Goal: Transaction & Acquisition: Book appointment/travel/reservation

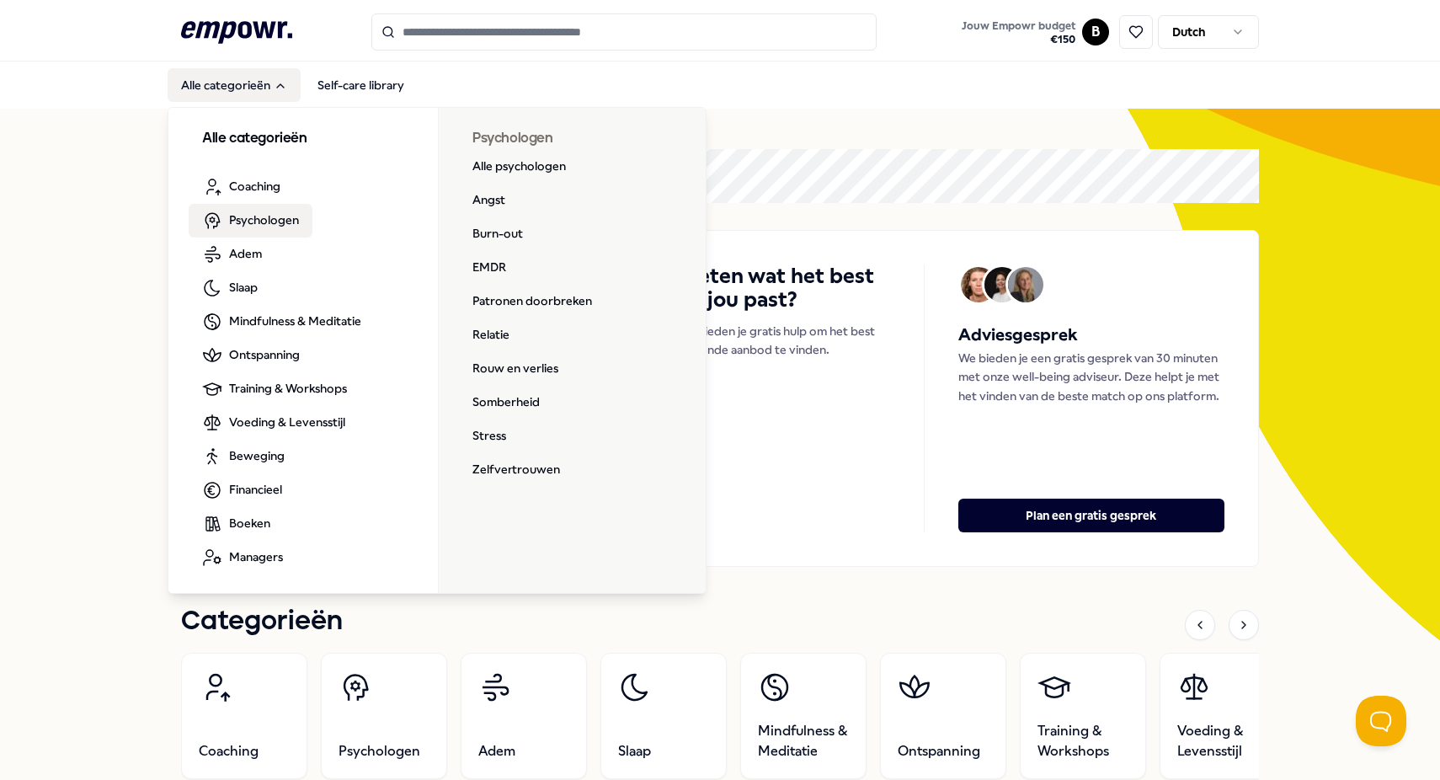
click at [248, 211] on span "Psychologen" at bounding box center [264, 219] width 70 height 19
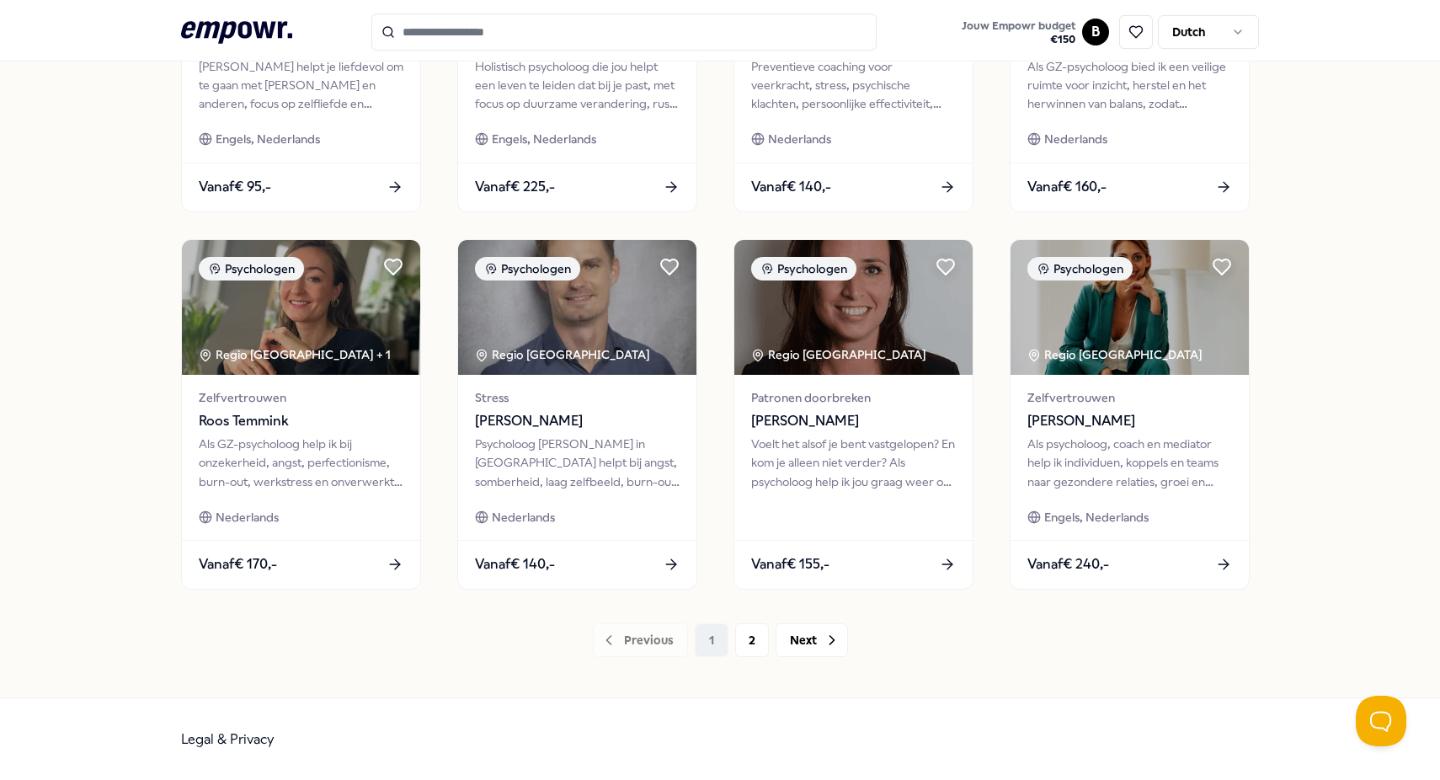
scroll to position [726, 0]
click at [807, 644] on button "Next" at bounding box center [811, 640] width 72 height 34
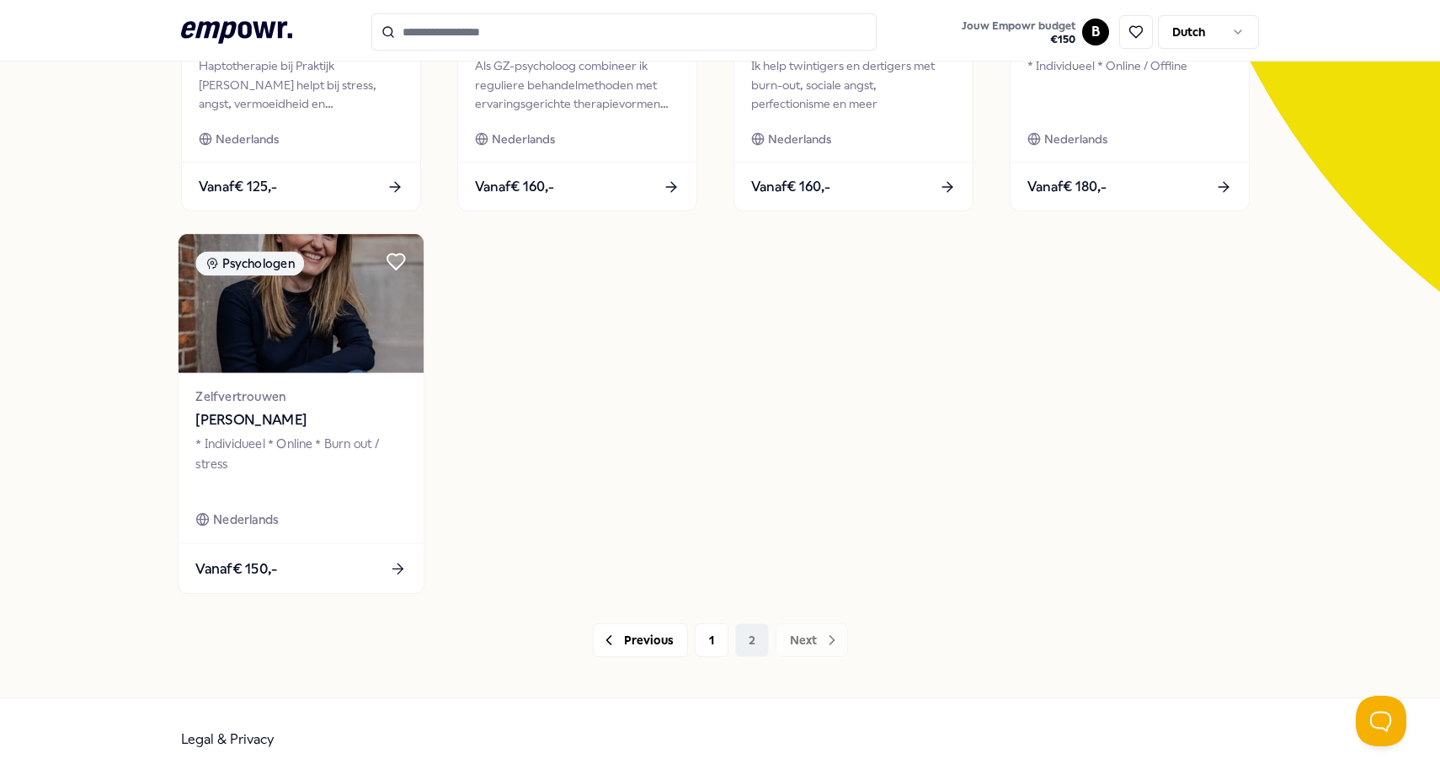
click at [395, 567] on icon at bounding box center [398, 569] width 18 height 18
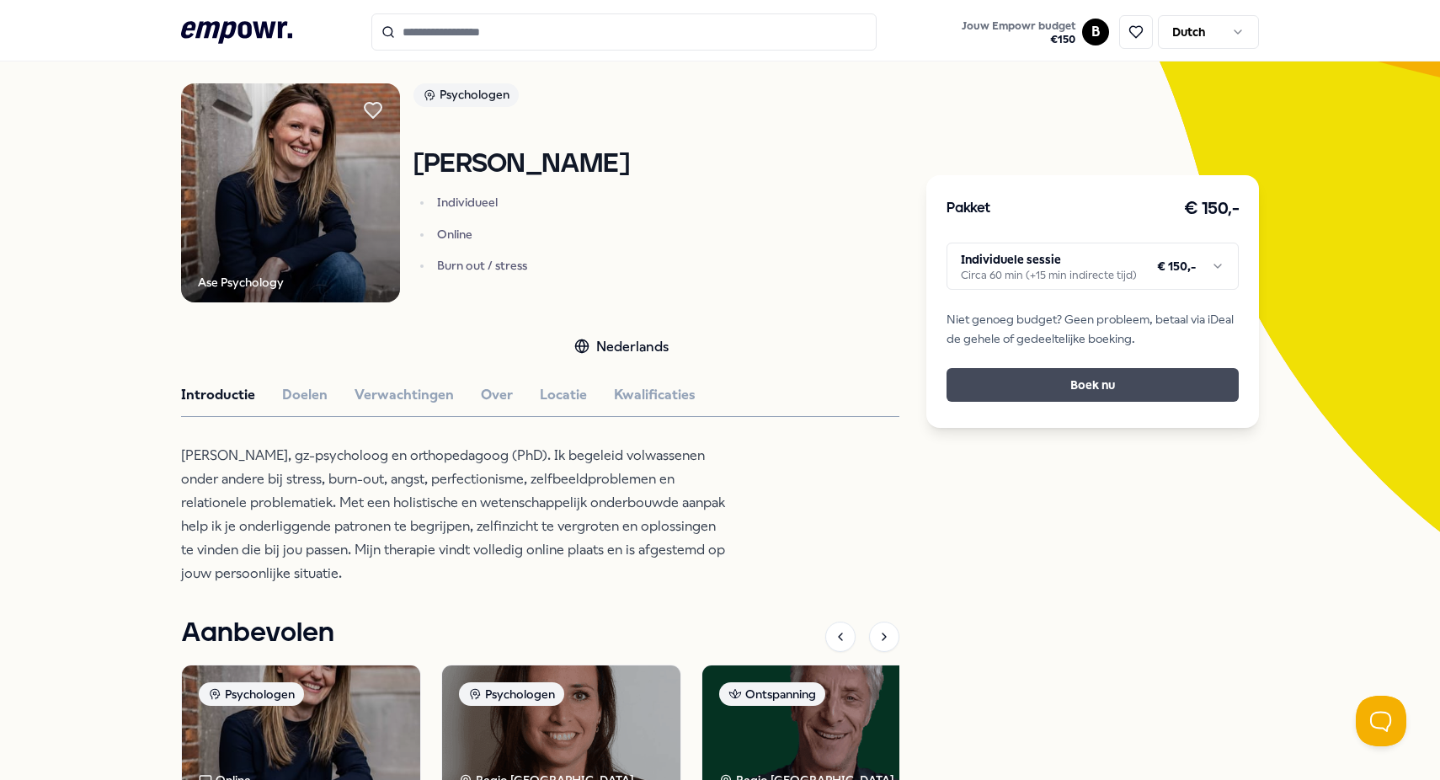
click at [1019, 392] on button "Boek nu" at bounding box center [1092, 385] width 292 height 34
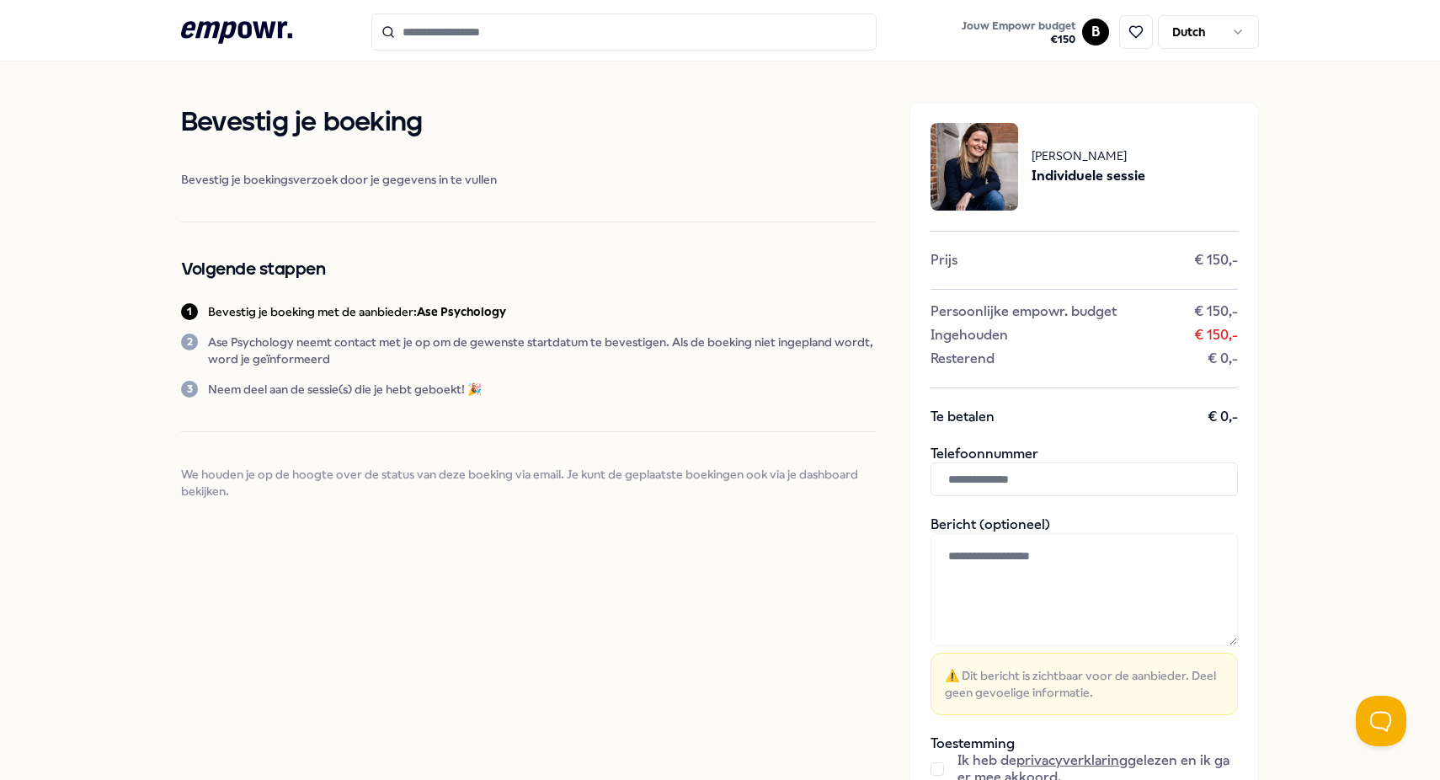
click at [993, 580] on textarea at bounding box center [1083, 589] width 307 height 113
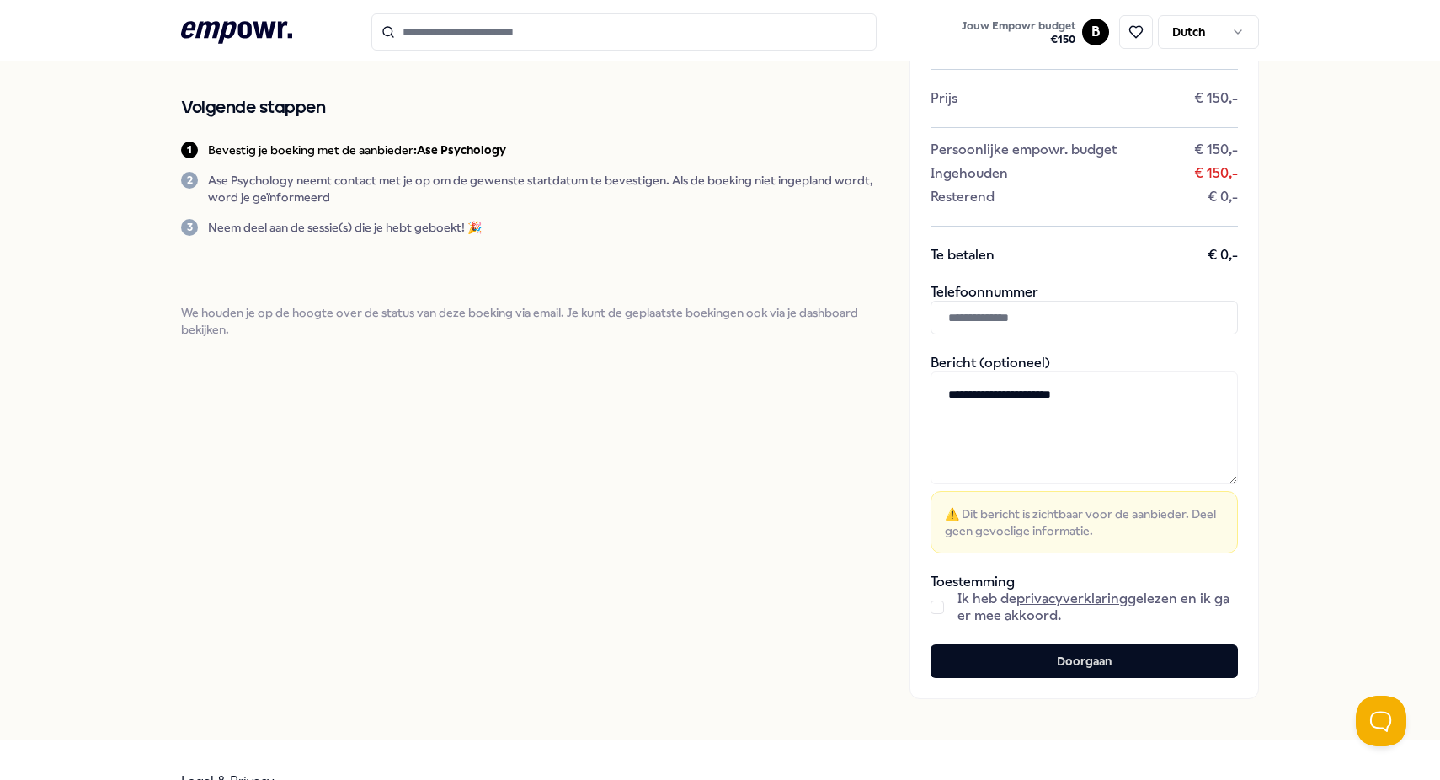
scroll to position [163, 0]
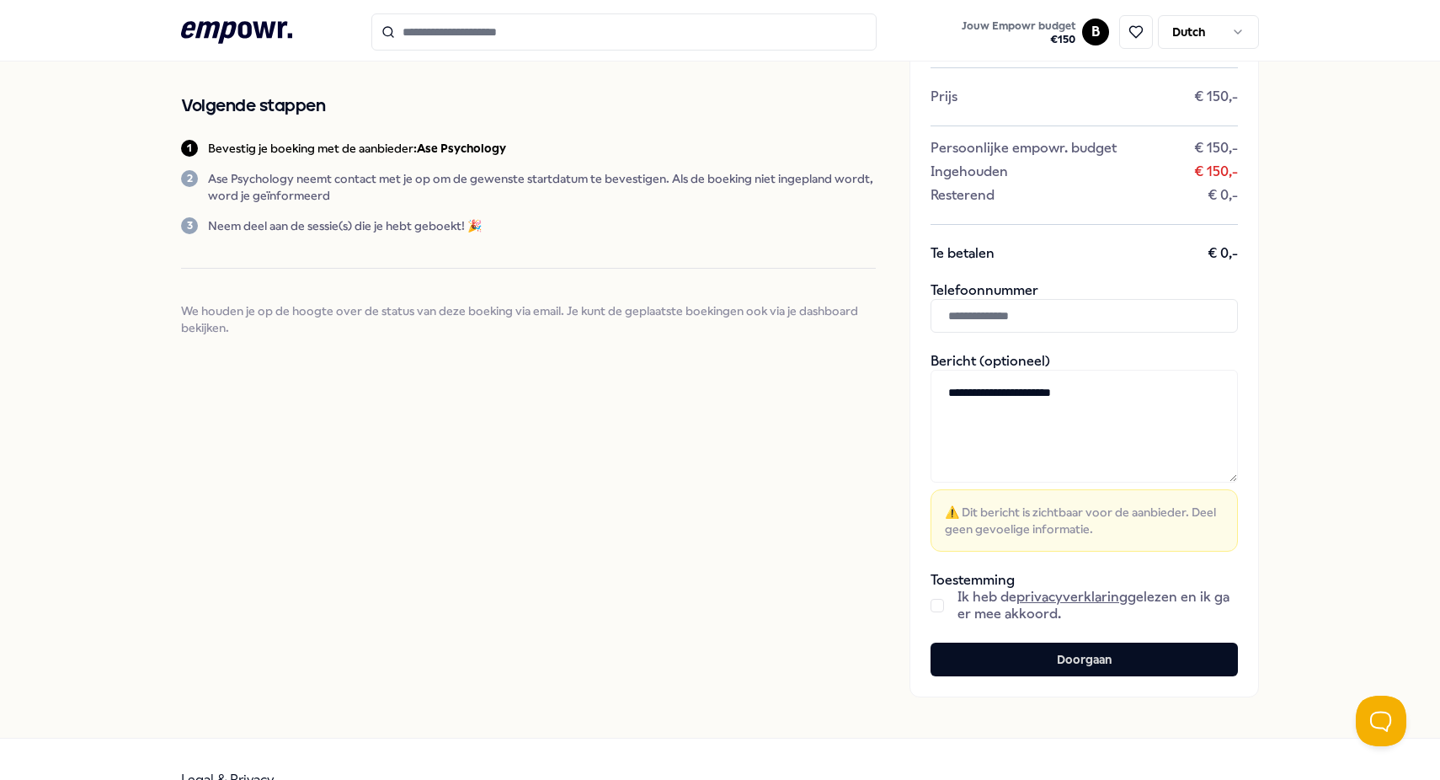
type textarea "**********"
click at [969, 599] on span "Ik heb de privacyverklaring gelezen en ik ga er mee akkoord." at bounding box center [1097, 606] width 280 height 34
click at [941, 605] on button "button" at bounding box center [936, 605] width 13 height 13
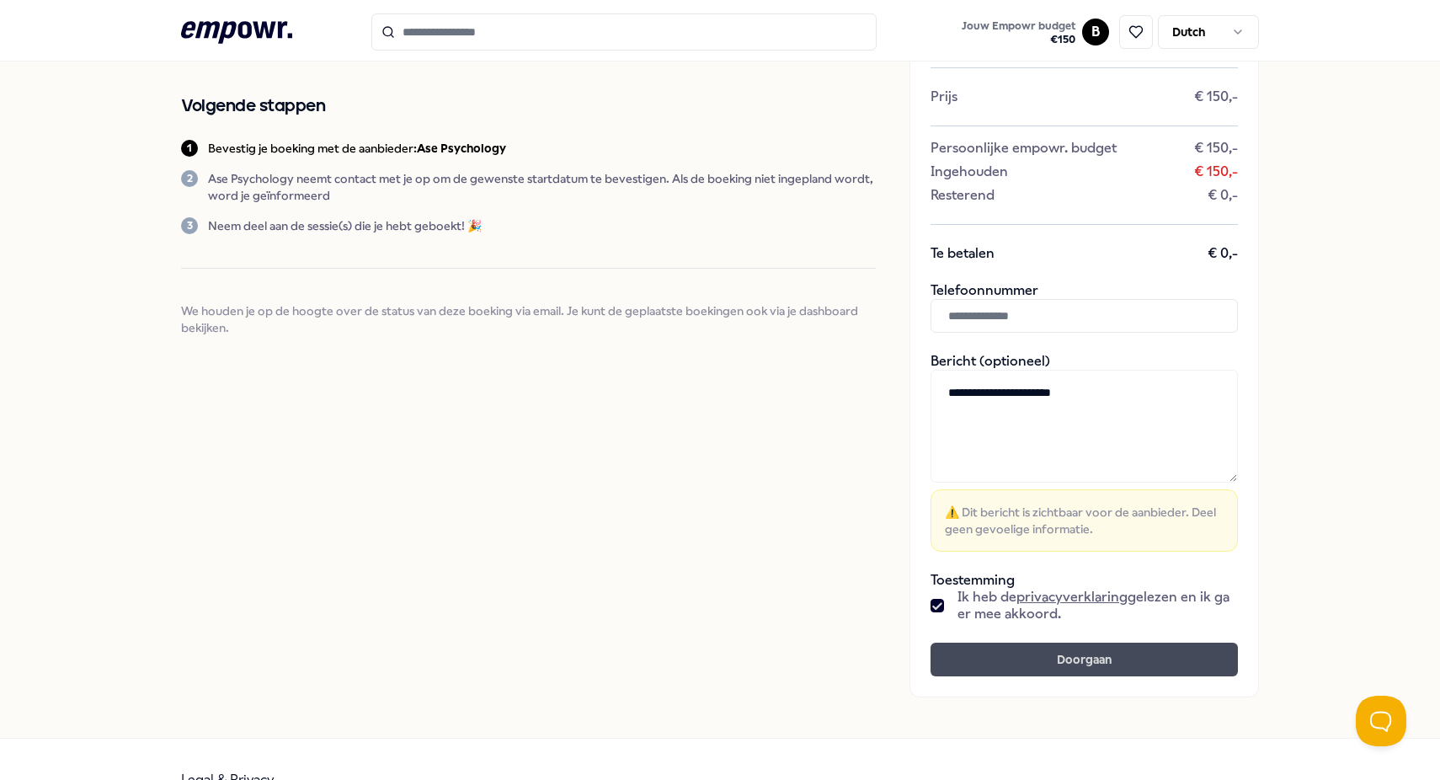
click at [1020, 646] on button "Doorgaan" at bounding box center [1083, 659] width 307 height 34
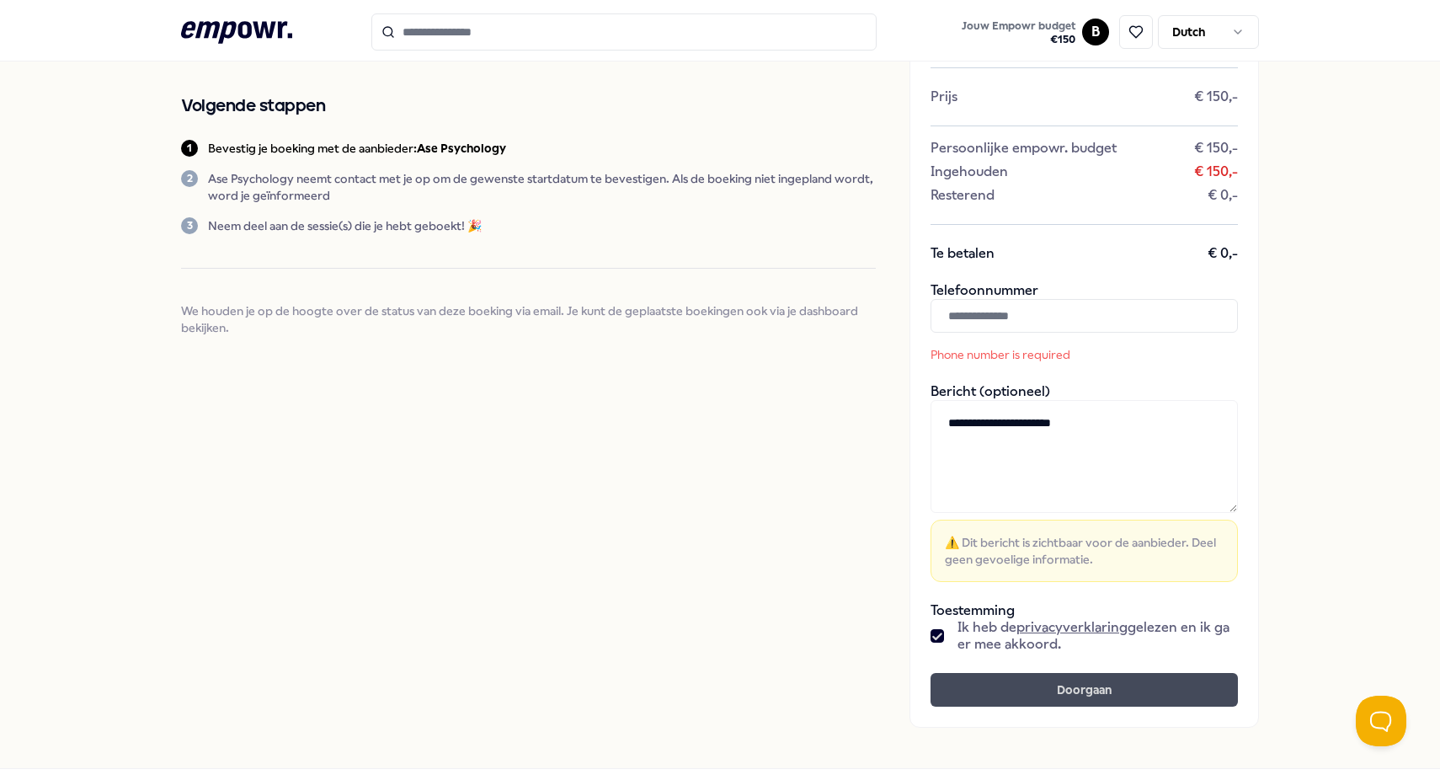
click at [1077, 690] on button "Doorgaan" at bounding box center [1083, 690] width 307 height 34
click at [1029, 692] on button "Doorgaan" at bounding box center [1083, 690] width 307 height 34
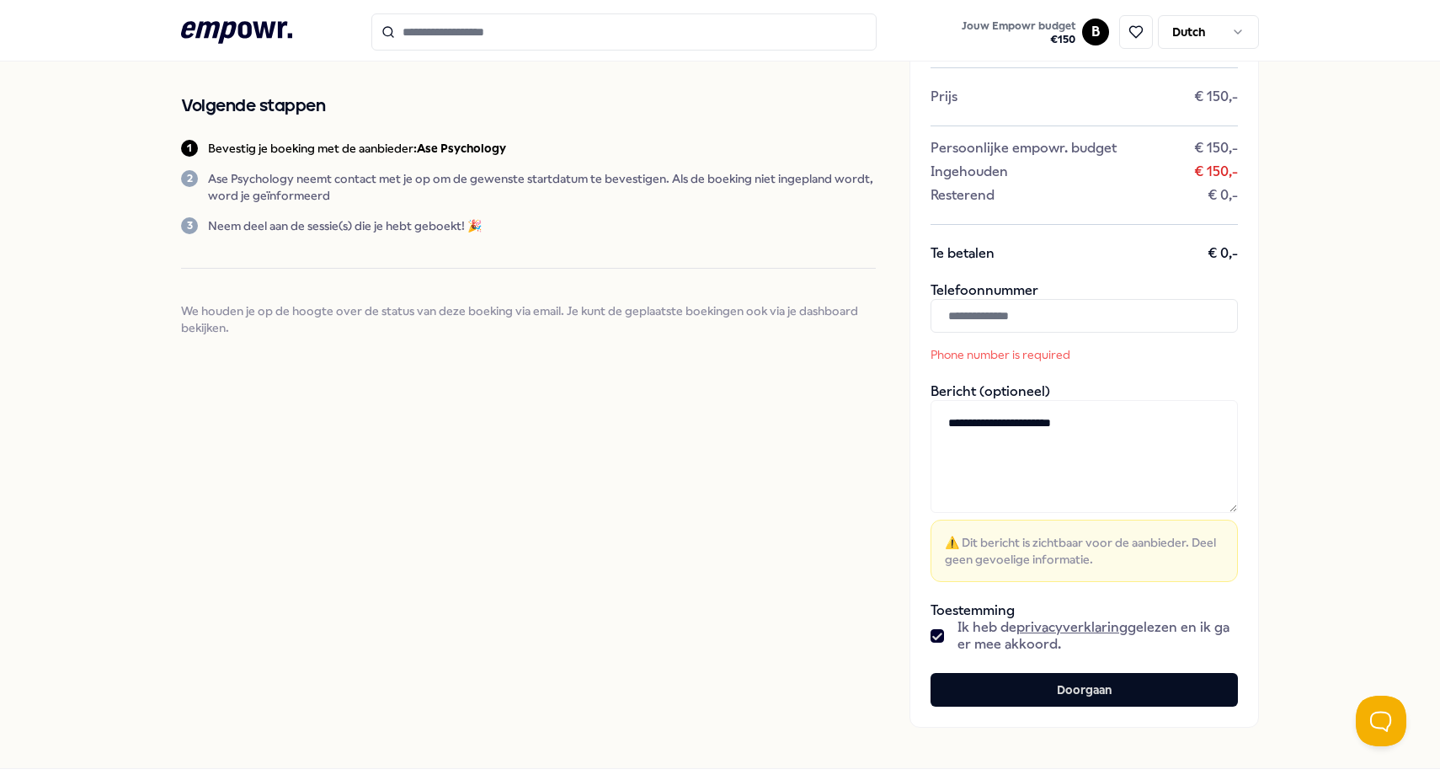
scroll to position [112, 0]
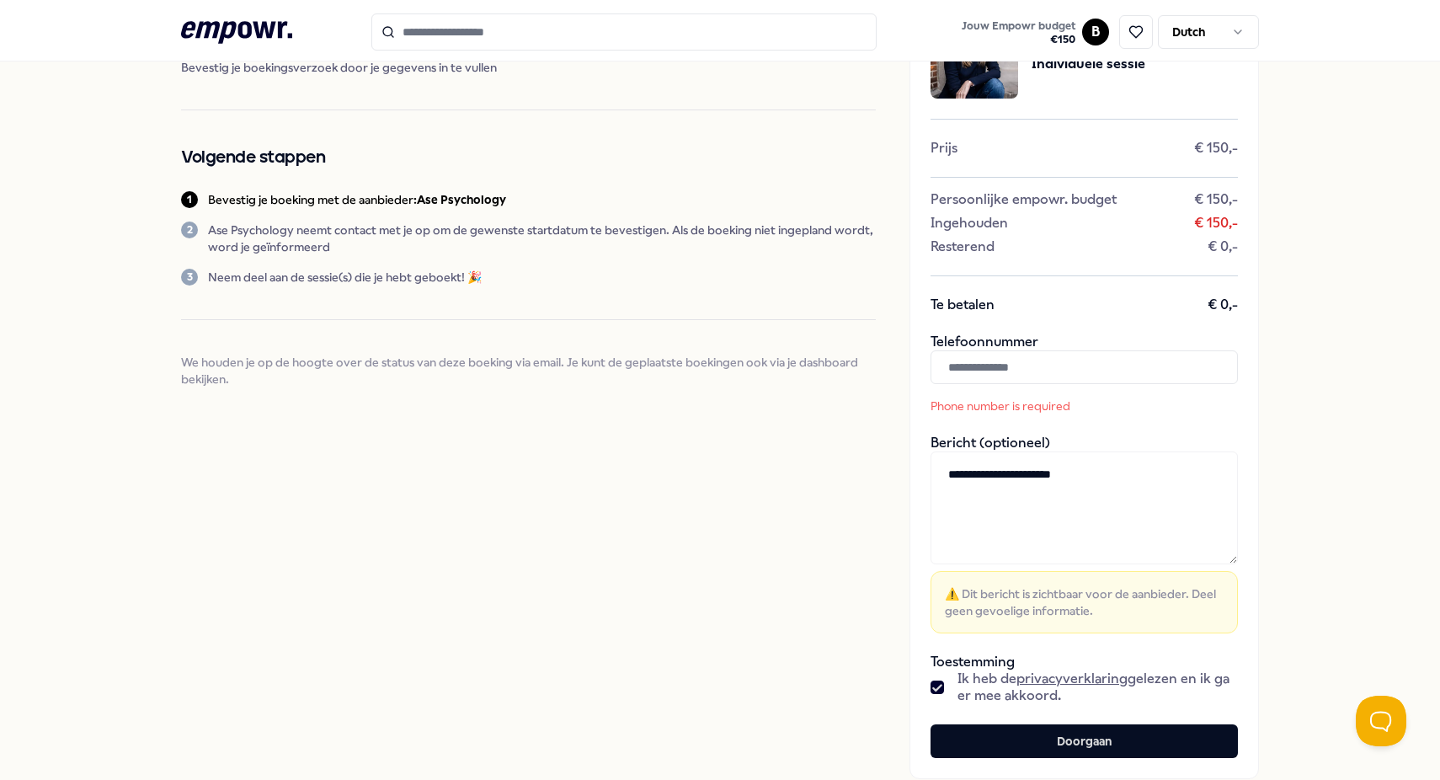
click at [1057, 373] on input "text" at bounding box center [1083, 367] width 307 height 34
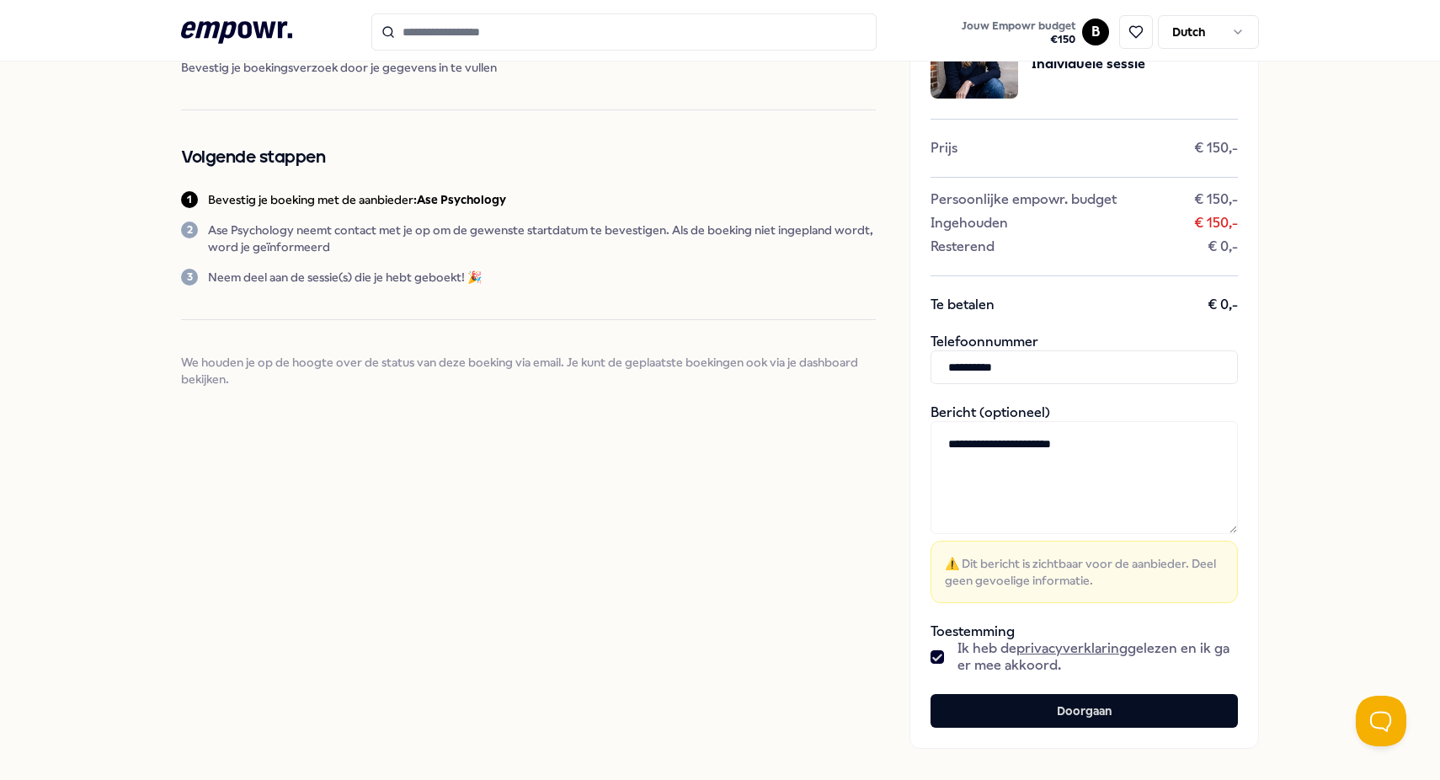
scroll to position [204, 0]
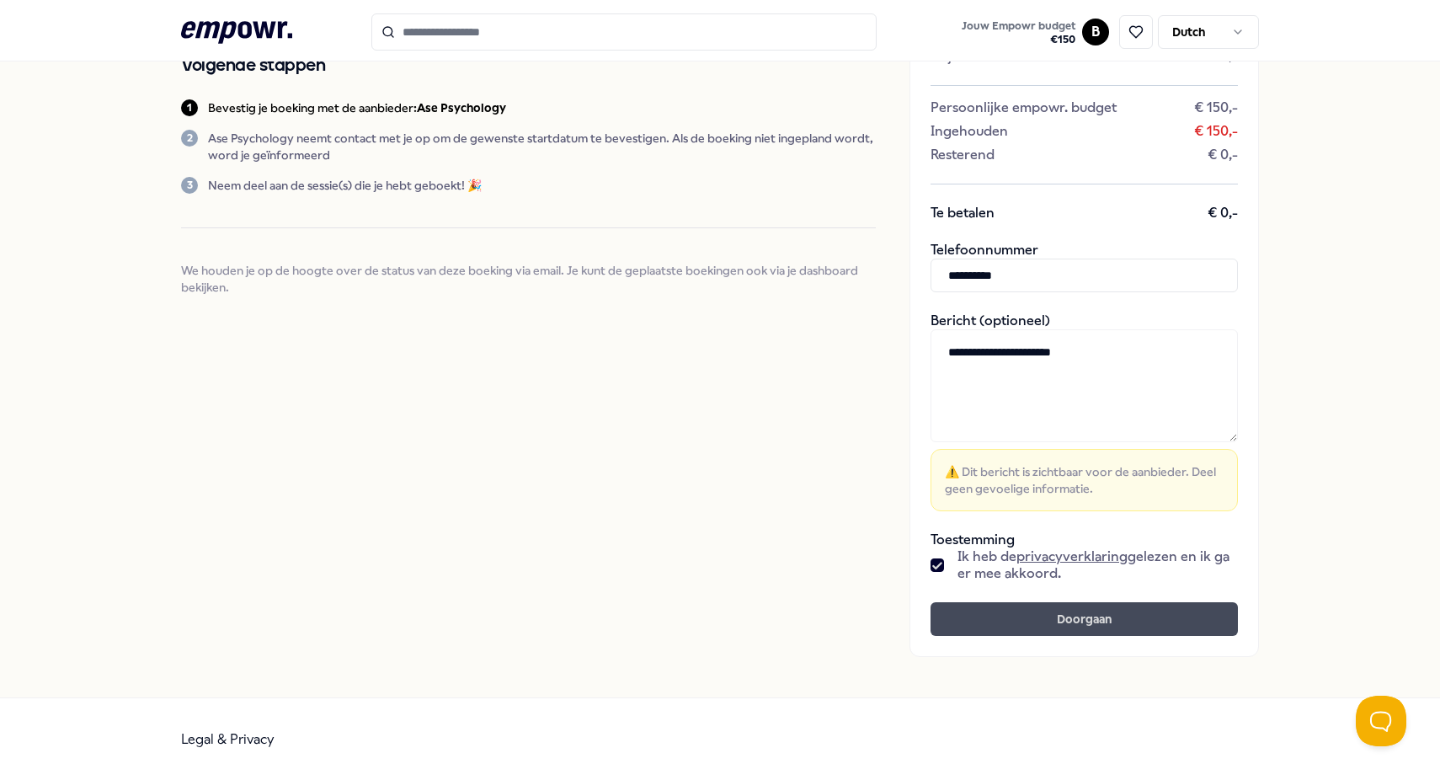
type input "**********"
click at [1062, 626] on button "Doorgaan" at bounding box center [1083, 619] width 307 height 34
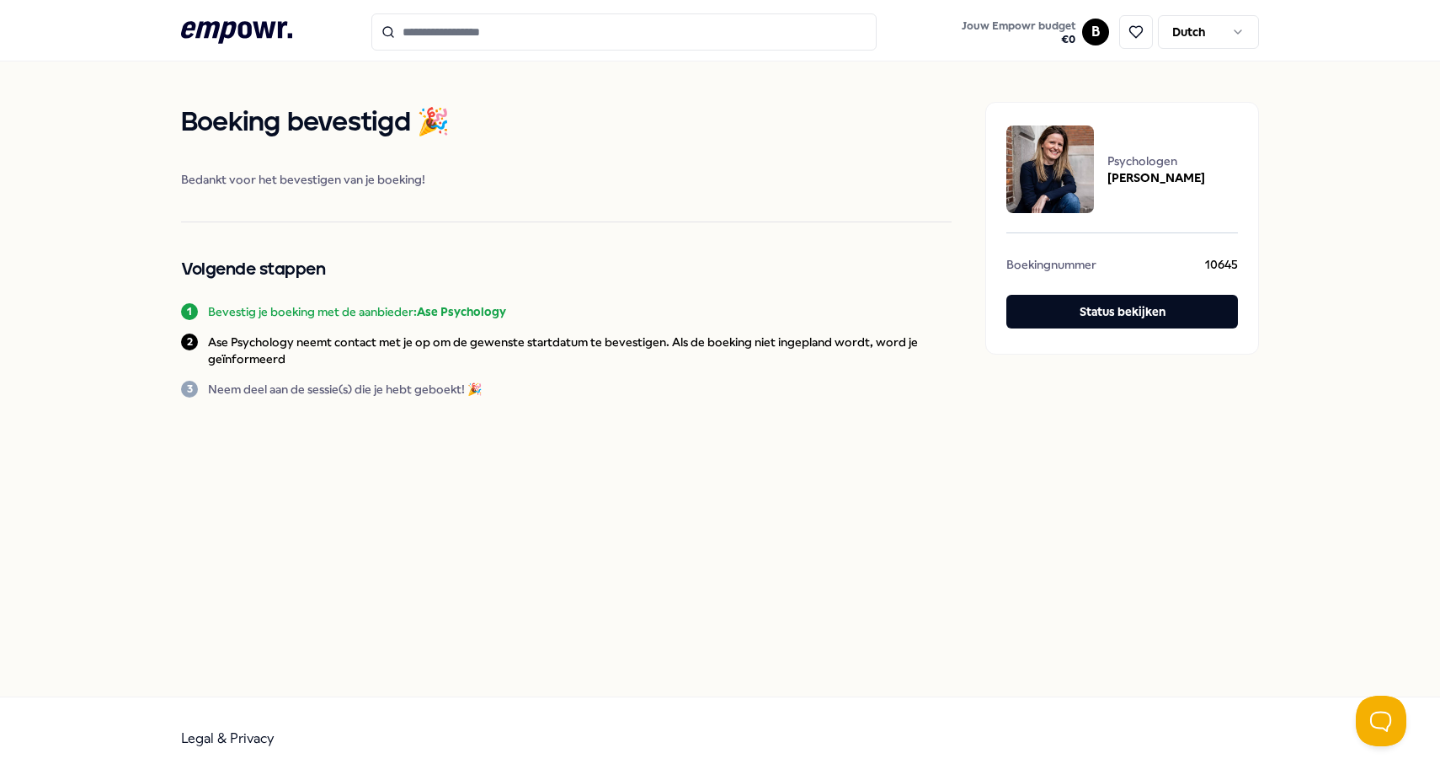
click at [1052, 565] on div "[PERSON_NAME] bevestigd 🎉 Bedankt voor het bevestigen van je boeking! Volgende …" at bounding box center [720, 378] width 1440 height 635
click at [1029, 161] on img at bounding box center [1050, 169] width 88 height 88
